Goal: Task Accomplishment & Management: Use online tool/utility

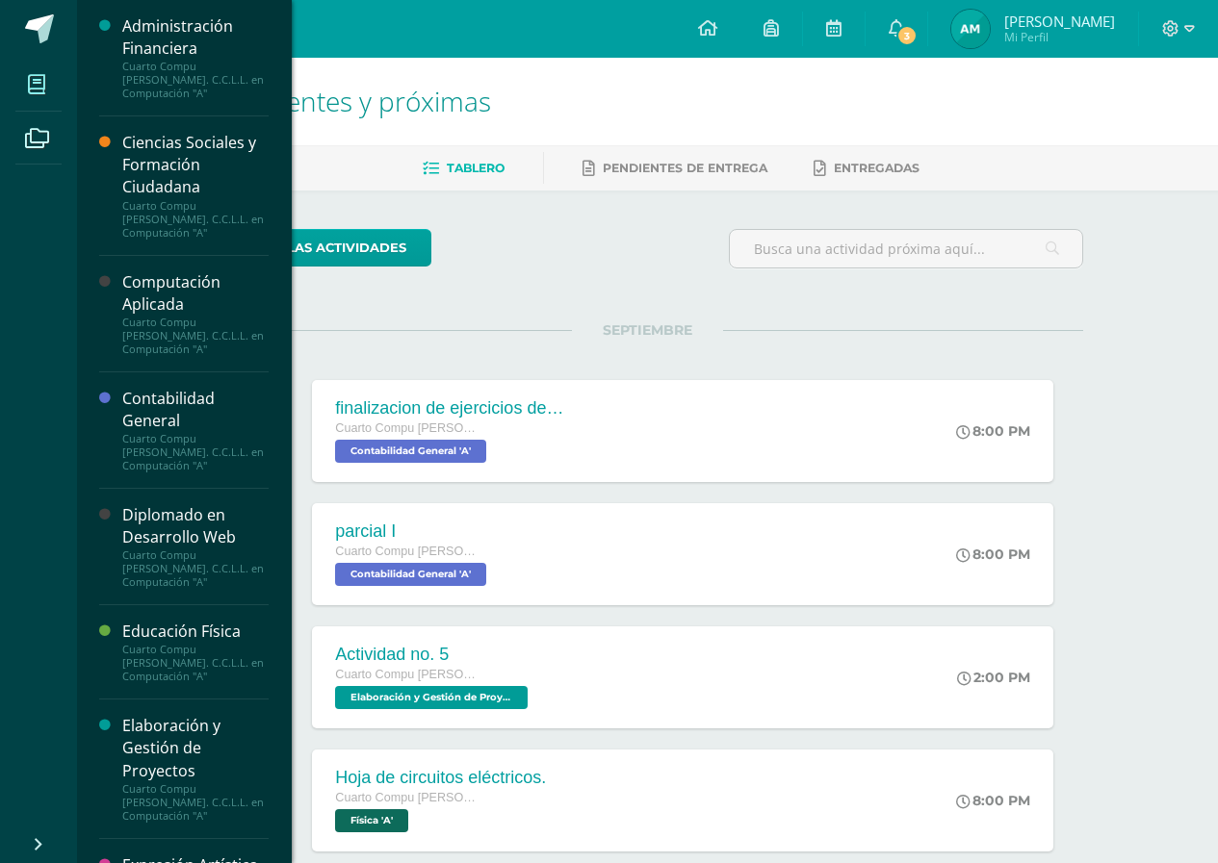
click at [45, 94] on icon at bounding box center [36, 84] width 17 height 19
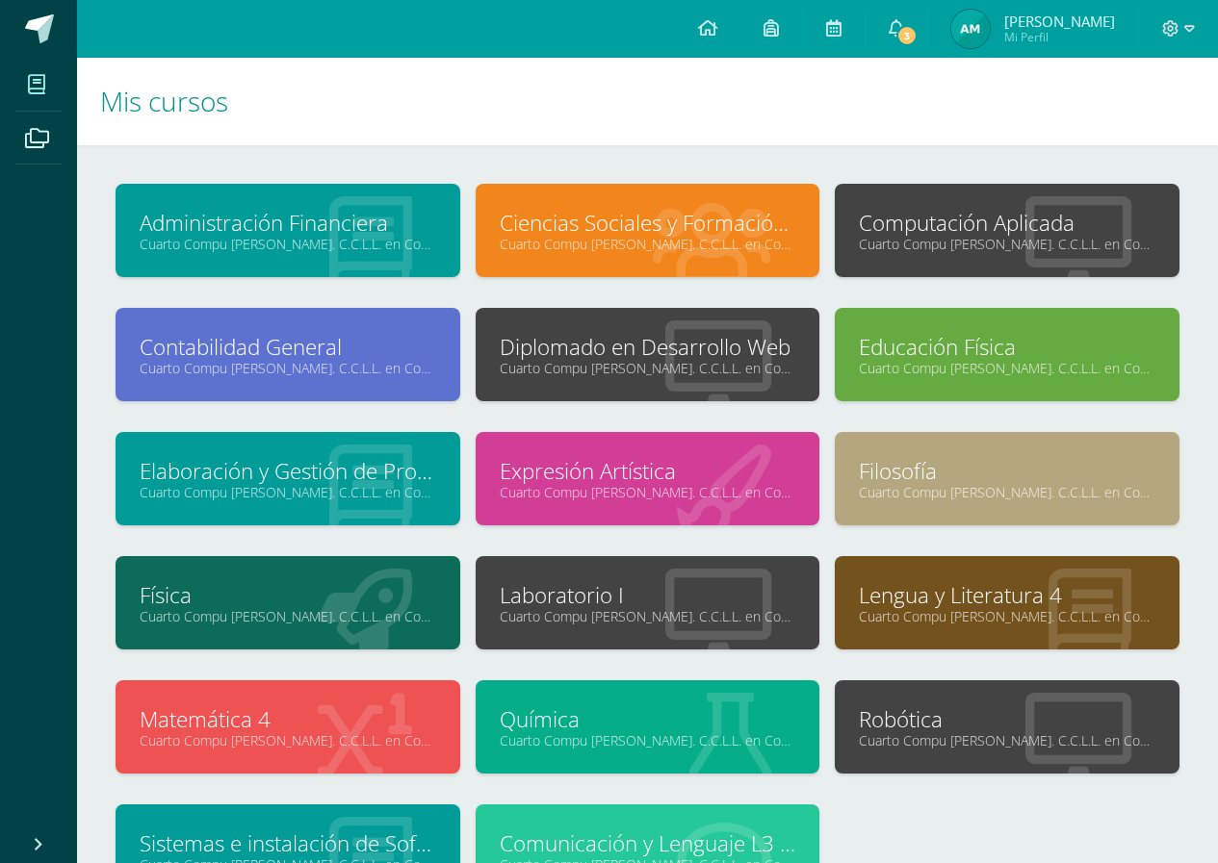
drag, startPoint x: 724, startPoint y: 377, endPoint x: 712, endPoint y: 377, distance: 11.6
click at [712, 377] on icon at bounding box center [718, 368] width 106 height 94
click at [607, 342] on link "Diplomado en Desarrollo Web" at bounding box center [648, 347] width 296 height 30
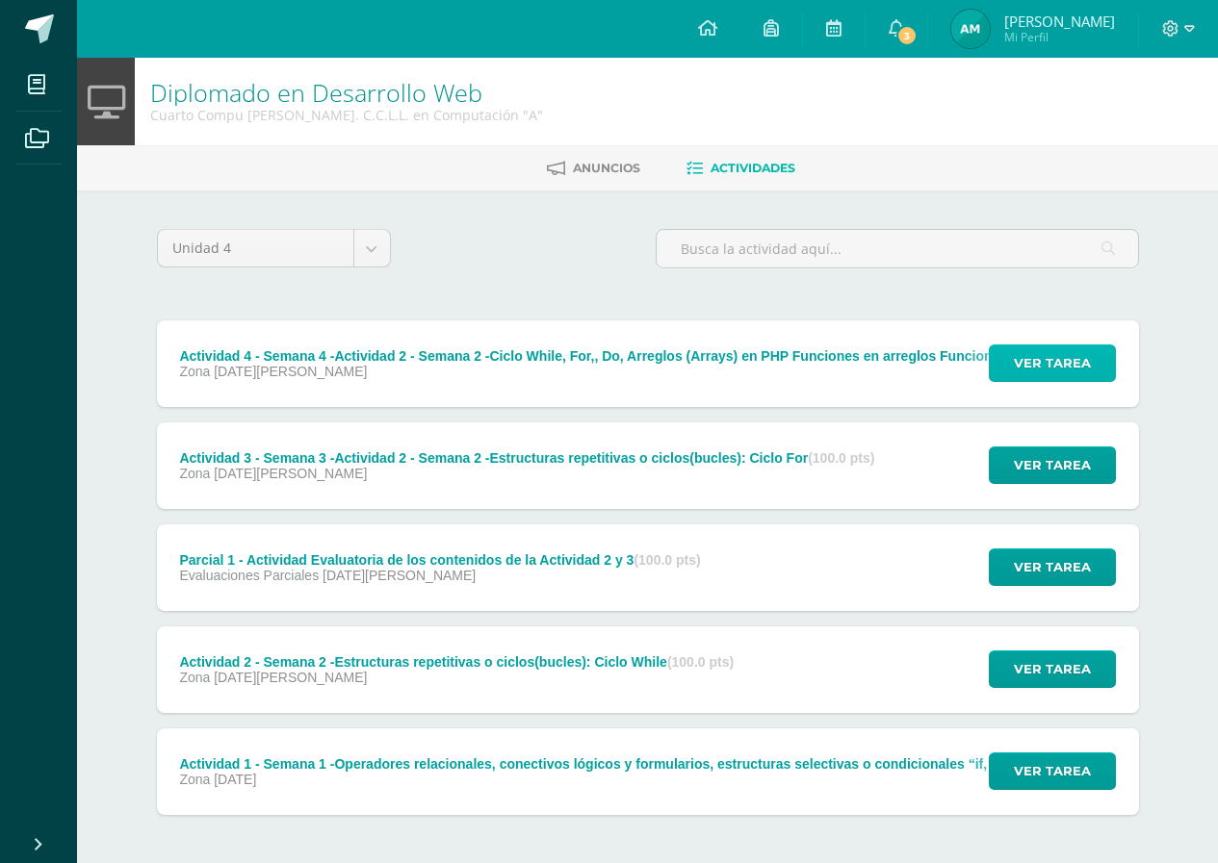
click at [1013, 371] on button "Ver tarea" at bounding box center [1052, 364] width 127 height 38
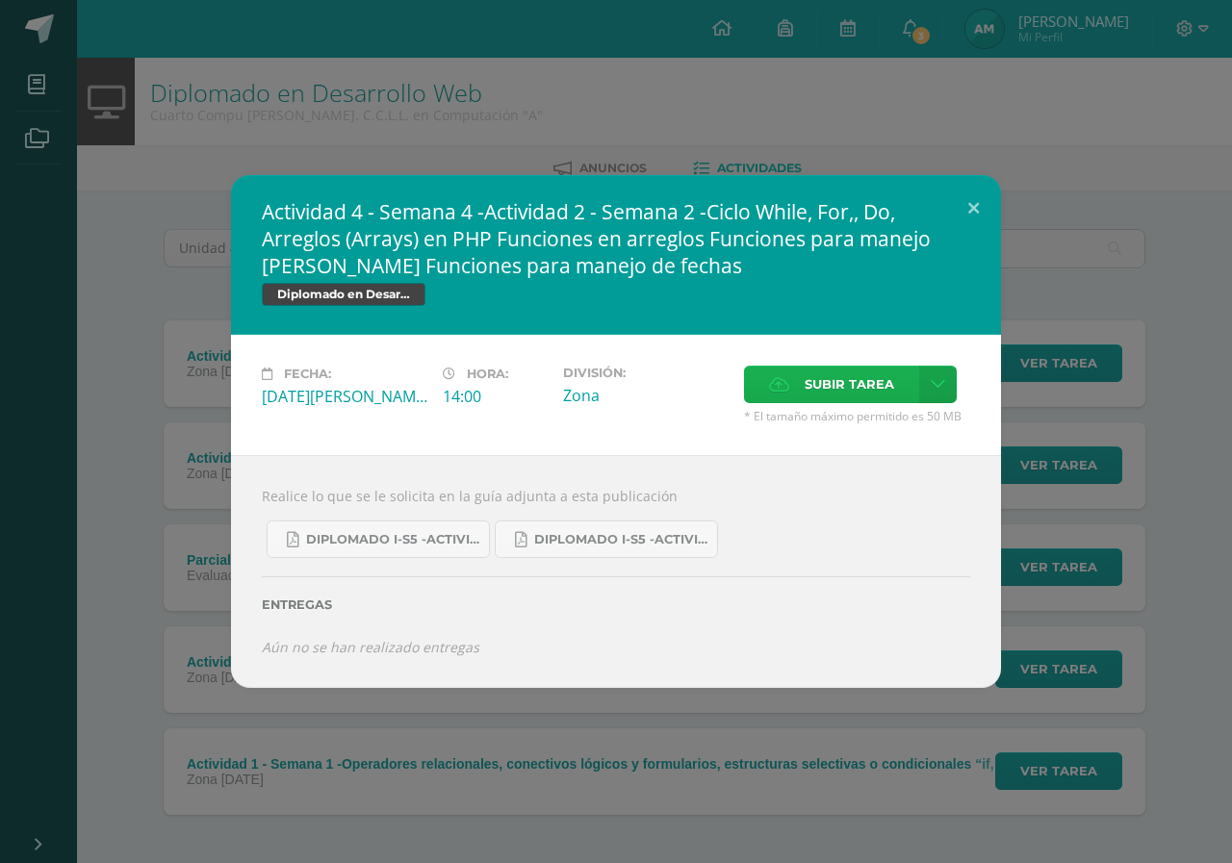
click at [800, 387] on label "Subir tarea" at bounding box center [831, 385] width 175 height 38
click at [0, 0] on input "Subir tarea" at bounding box center [0, 0] width 0 height 0
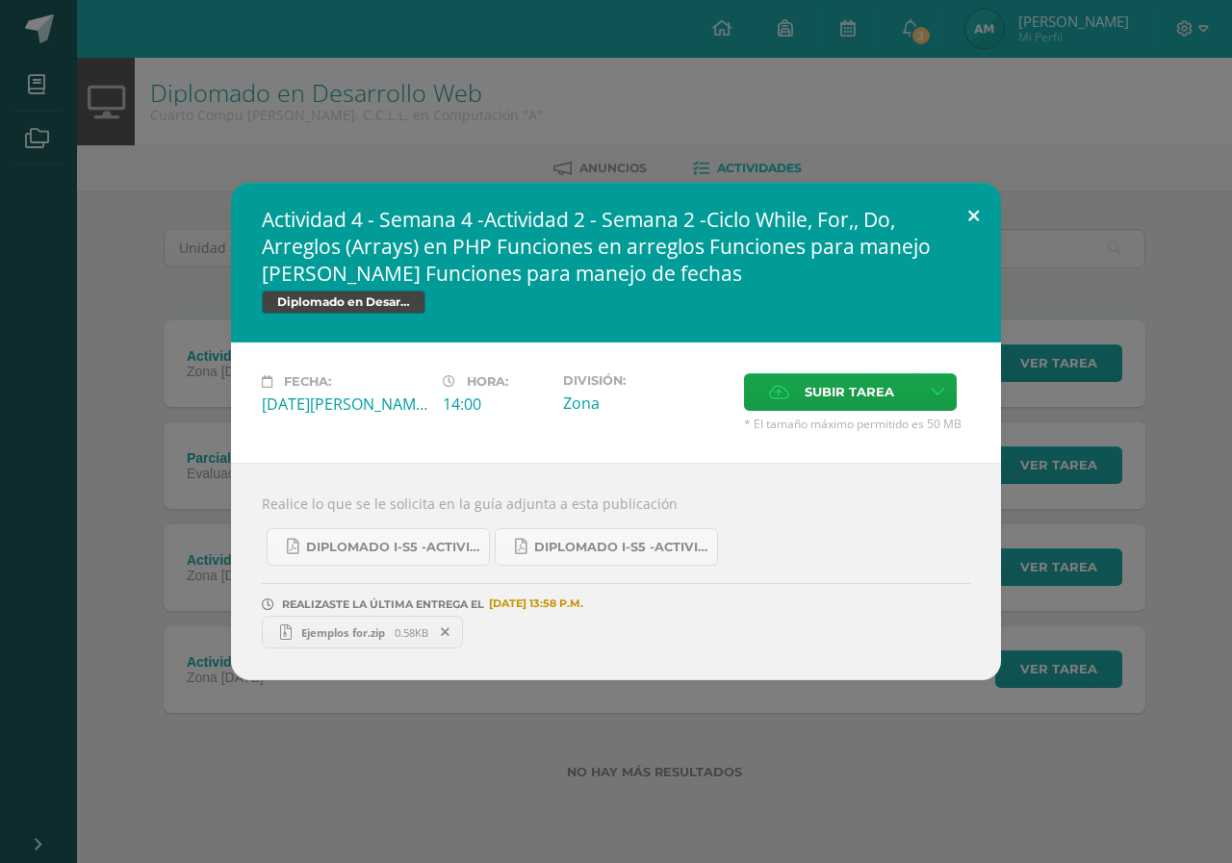
click at [966, 212] on button at bounding box center [973, 215] width 55 height 65
